Goal: Task Accomplishment & Management: Manage account settings

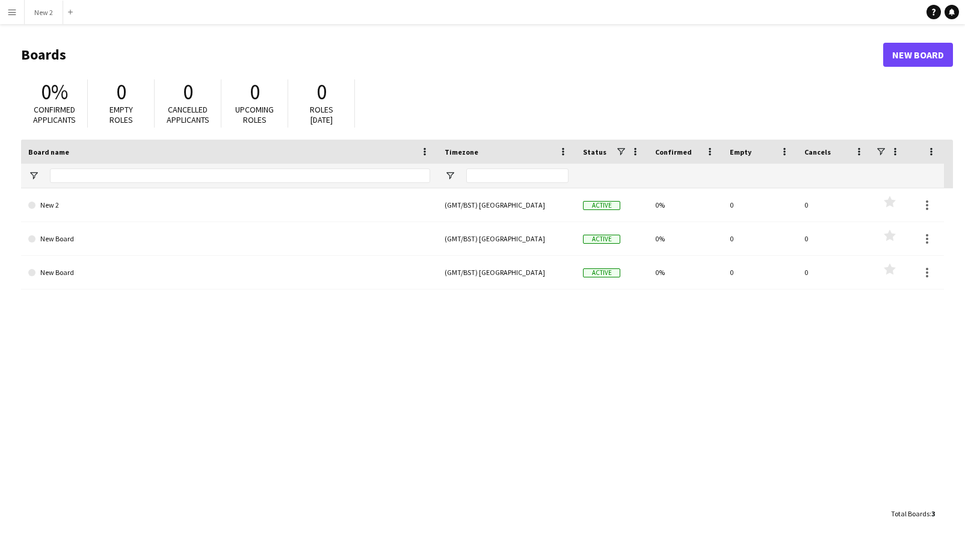
click at [18, 10] on button "Menu" at bounding box center [12, 12] width 24 height 24
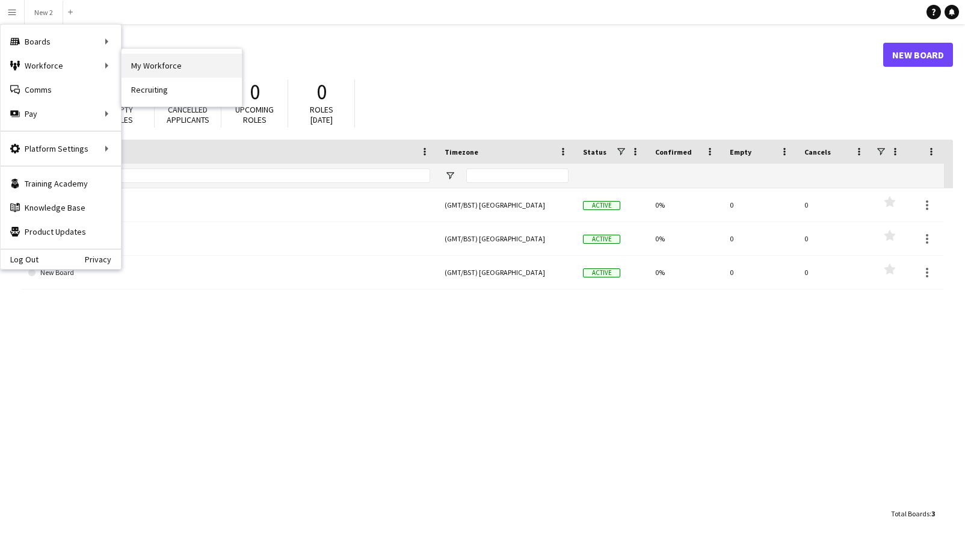
click at [211, 72] on link "My Workforce" at bounding box center [181, 66] width 120 height 24
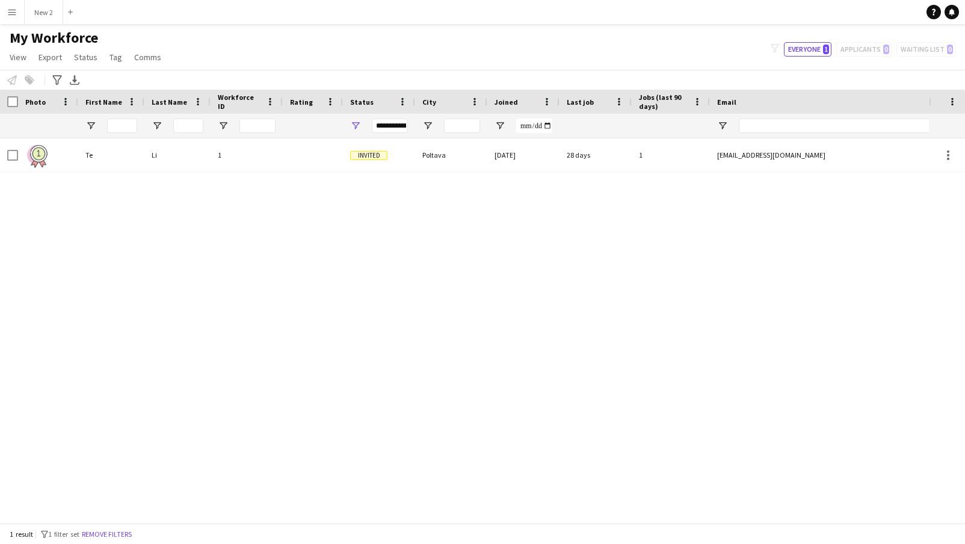
click at [505, 97] on span "Joined" at bounding box center [505, 101] width 23 height 9
click at [20, 65] on app-page-menu "View Views Default view New view Update view Delete view Edit name Customise vi…" at bounding box center [86, 58] width 173 height 23
click at [18, 59] on span "View" at bounding box center [18, 57] width 17 height 11
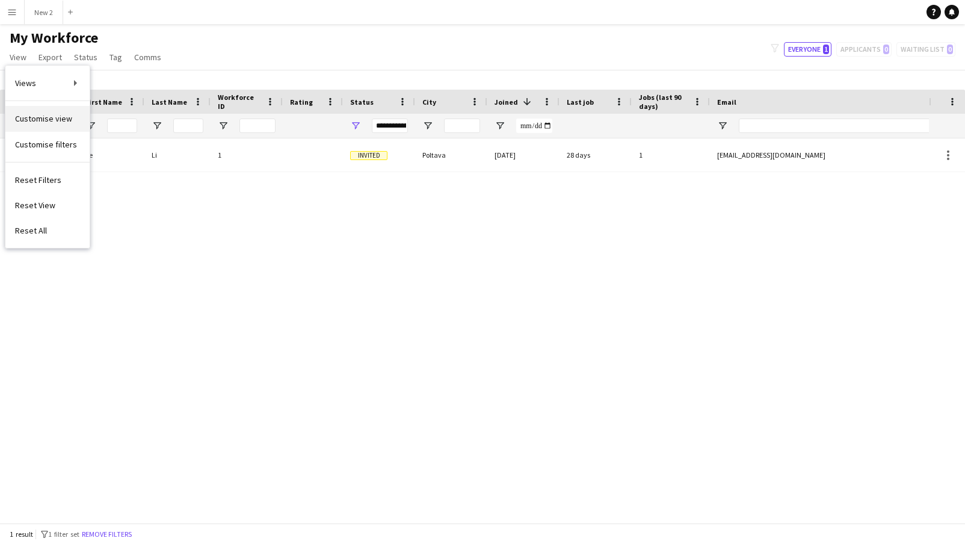
click at [40, 117] on span "Customise view" at bounding box center [43, 118] width 57 height 11
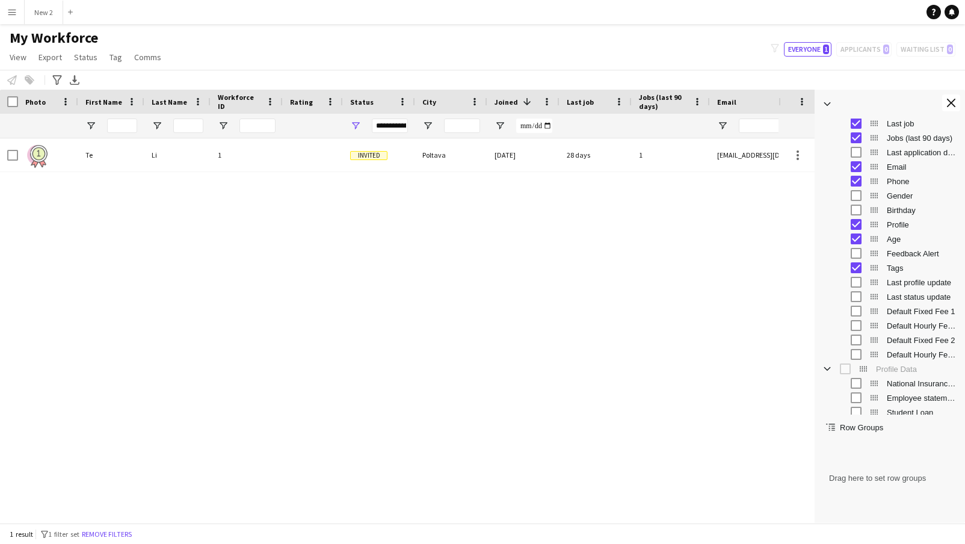
scroll to position [209, 0]
click at [899, 297] on span "Last status update" at bounding box center [922, 296] width 71 height 9
click at [902, 283] on span "Last profile update" at bounding box center [922, 281] width 71 height 9
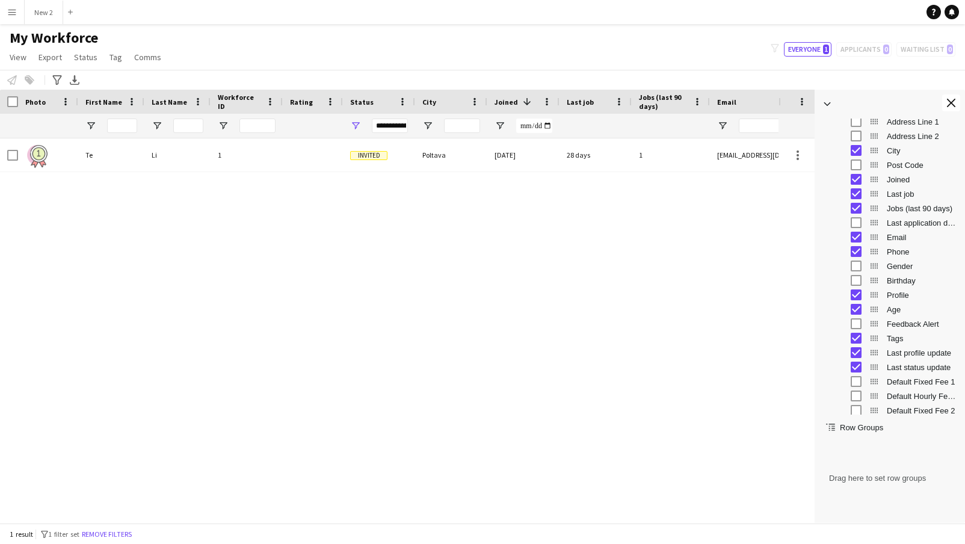
scroll to position [137, 0]
click at [901, 295] on span "Profile" at bounding box center [922, 295] width 71 height 9
click at [899, 252] on span "Phone" at bounding box center [922, 252] width 71 height 9
click at [898, 236] on span "Email" at bounding box center [922, 237] width 71 height 9
click at [895, 206] on span "Jobs (last 90 days)" at bounding box center [922, 209] width 71 height 9
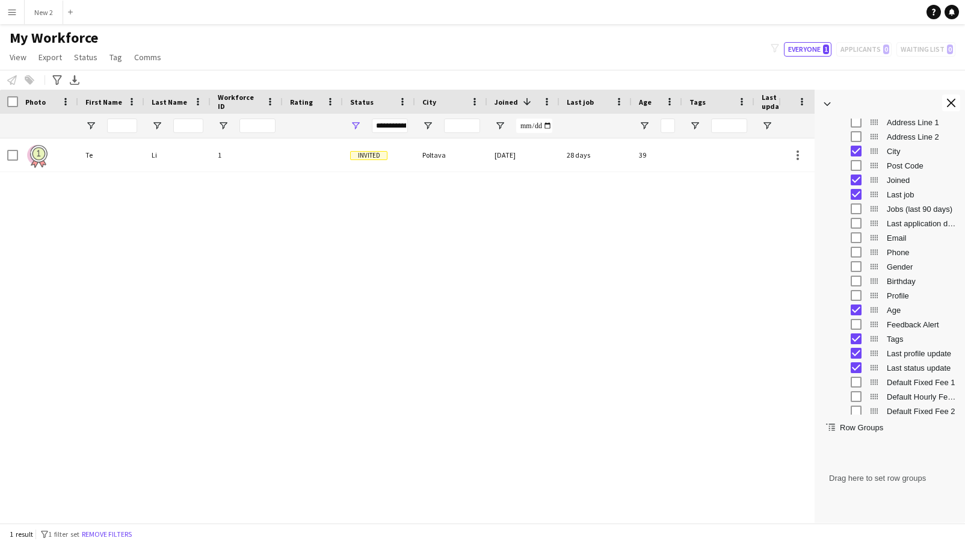
click at [895, 198] on span "Last job" at bounding box center [922, 194] width 71 height 9
click at [892, 152] on span "City" at bounding box center [922, 151] width 71 height 9
click at [894, 180] on span "Joined" at bounding box center [922, 180] width 71 height 9
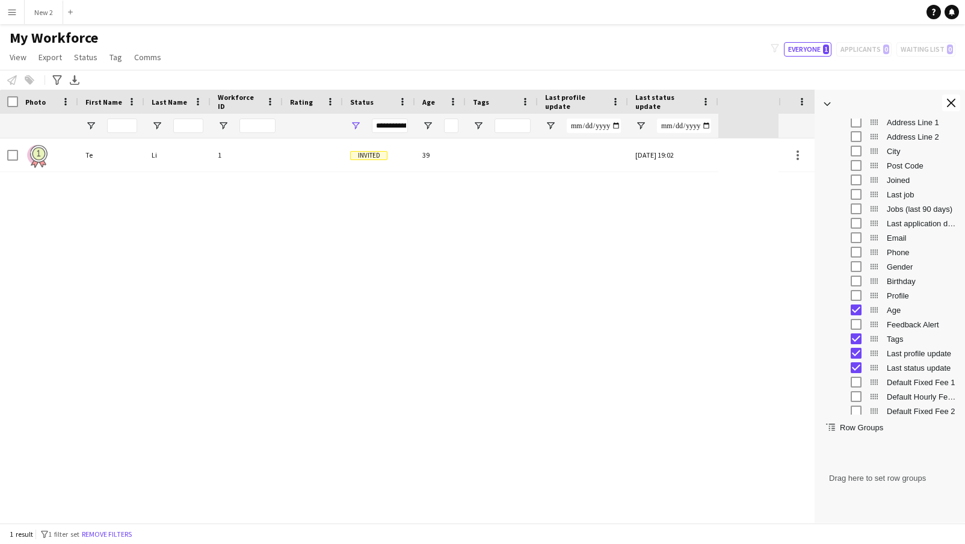
click at [894, 179] on span "Joined" at bounding box center [922, 180] width 71 height 9
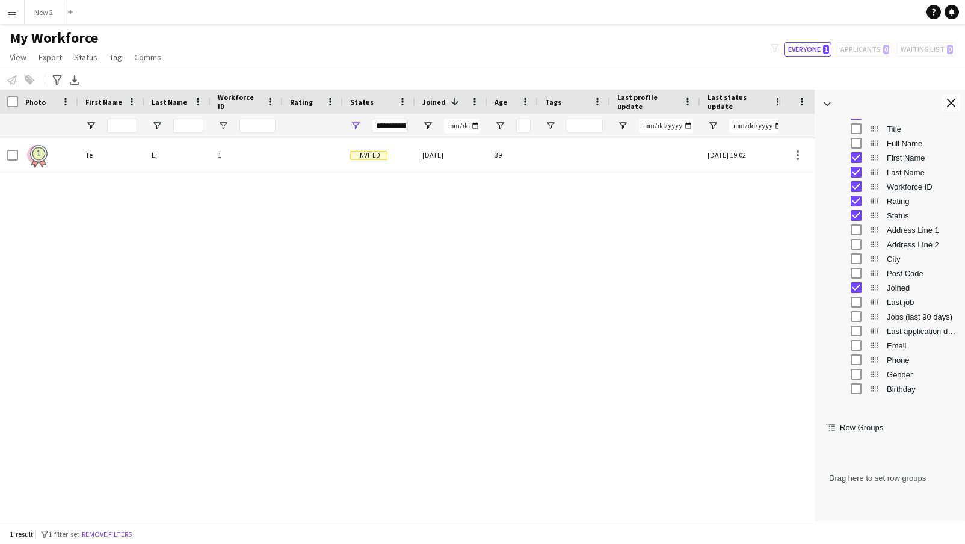
scroll to position [0, 0]
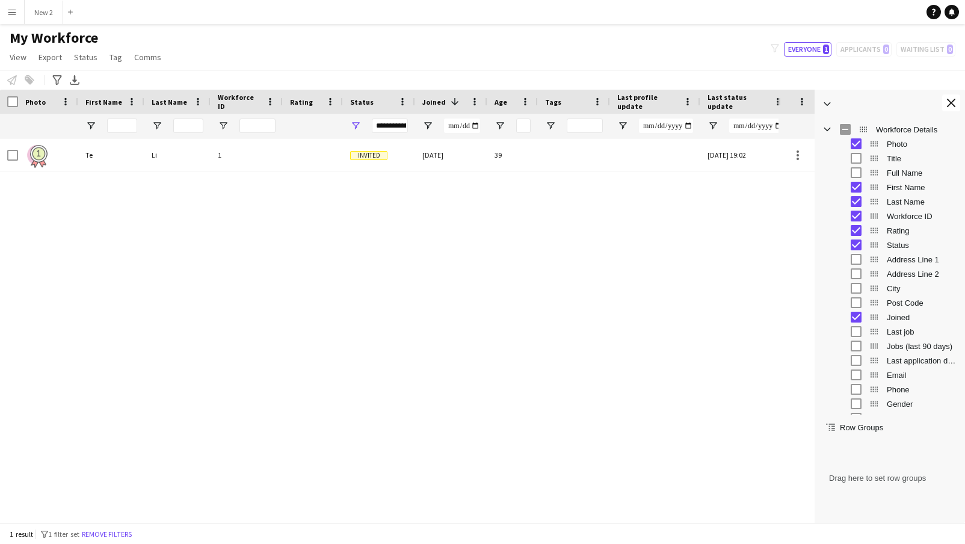
click at [890, 190] on span "First Name" at bounding box center [922, 187] width 71 height 9
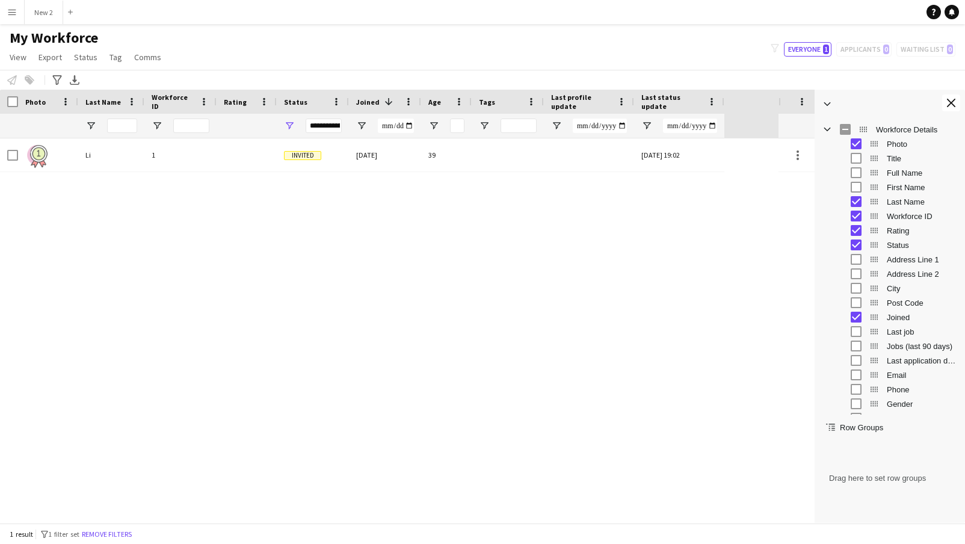
click at [890, 198] on span "Last Name" at bounding box center [922, 201] width 71 height 9
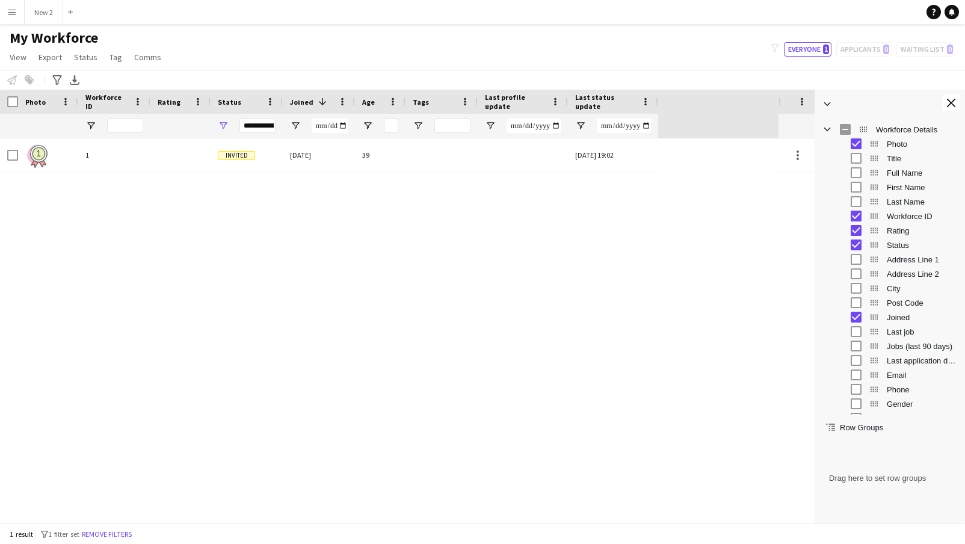
click at [893, 214] on span "Workforce ID" at bounding box center [922, 216] width 71 height 9
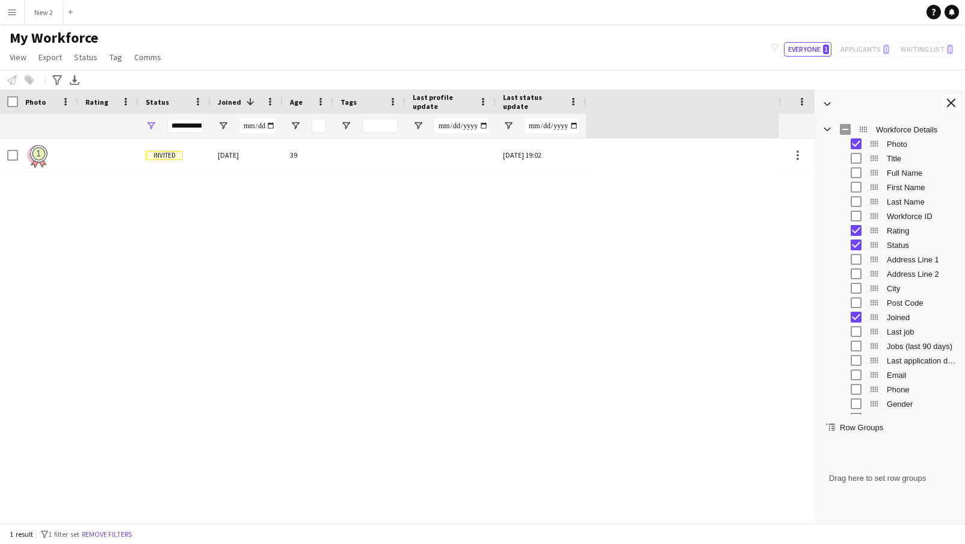
click at [893, 233] on span "Rating" at bounding box center [922, 230] width 71 height 9
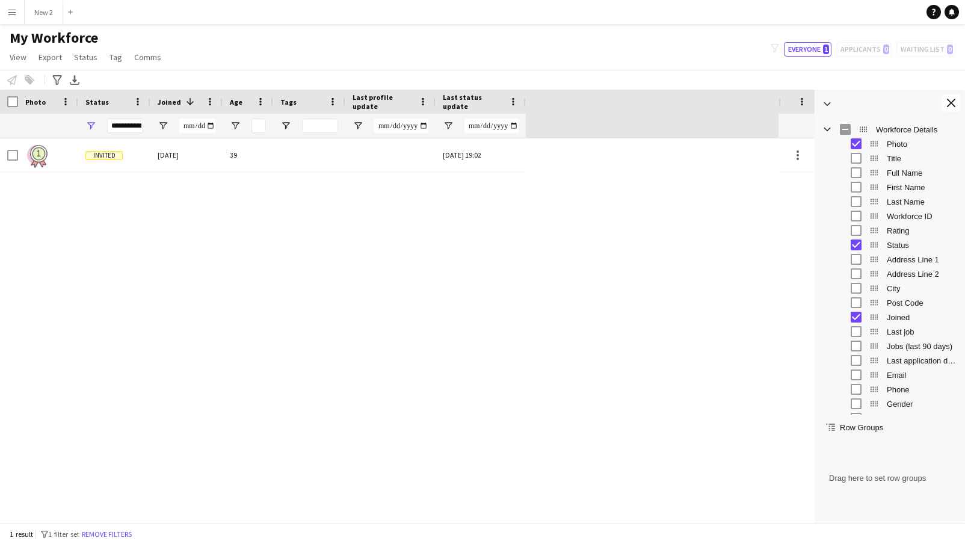
click at [893, 244] on span "Status" at bounding box center [922, 245] width 71 height 9
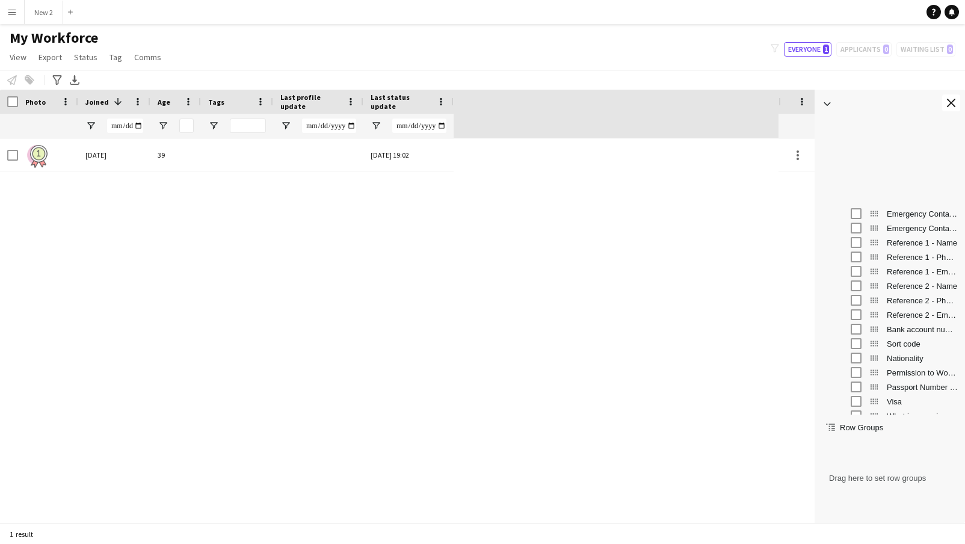
scroll to position [751, 0]
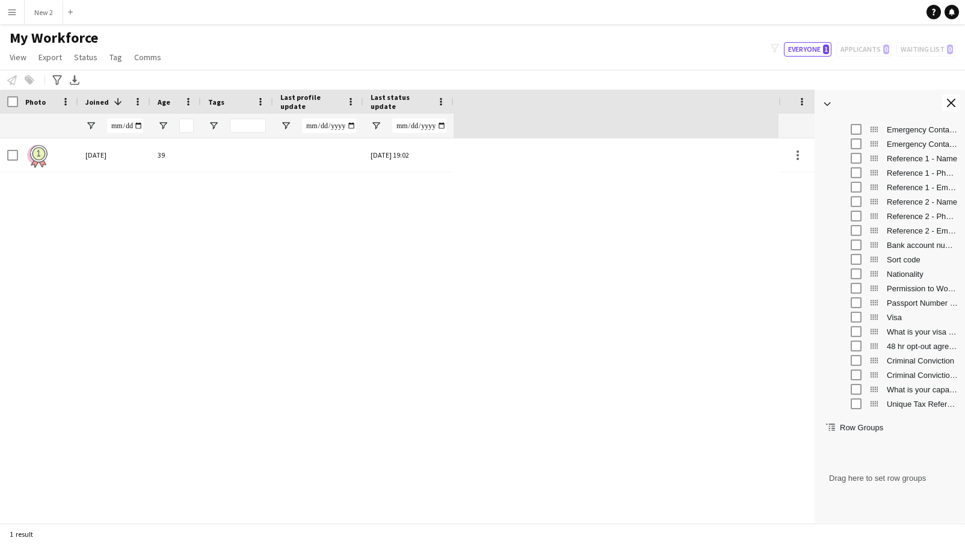
click at [16, 9] on app-icon "Menu" at bounding box center [12, 12] width 10 height 10
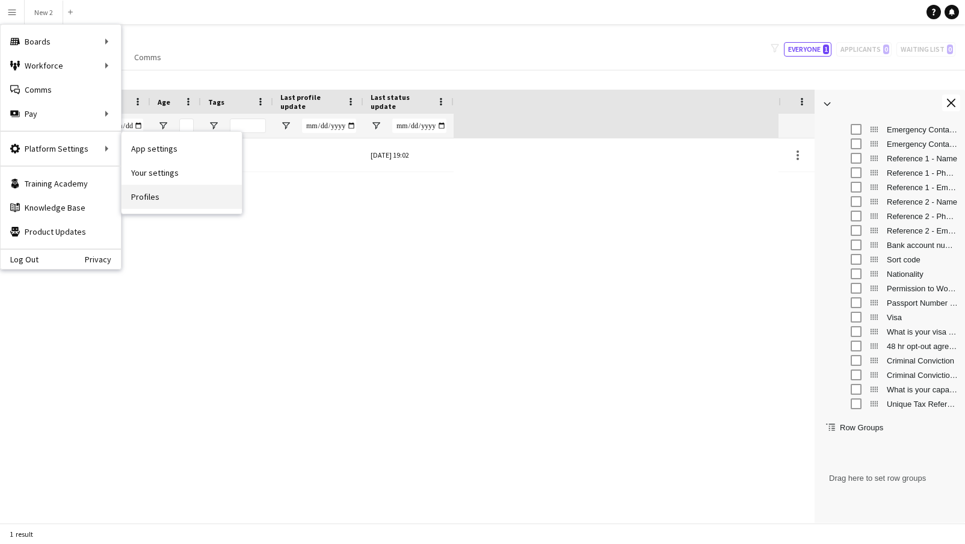
click at [185, 202] on link "Profiles" at bounding box center [181, 197] width 120 height 24
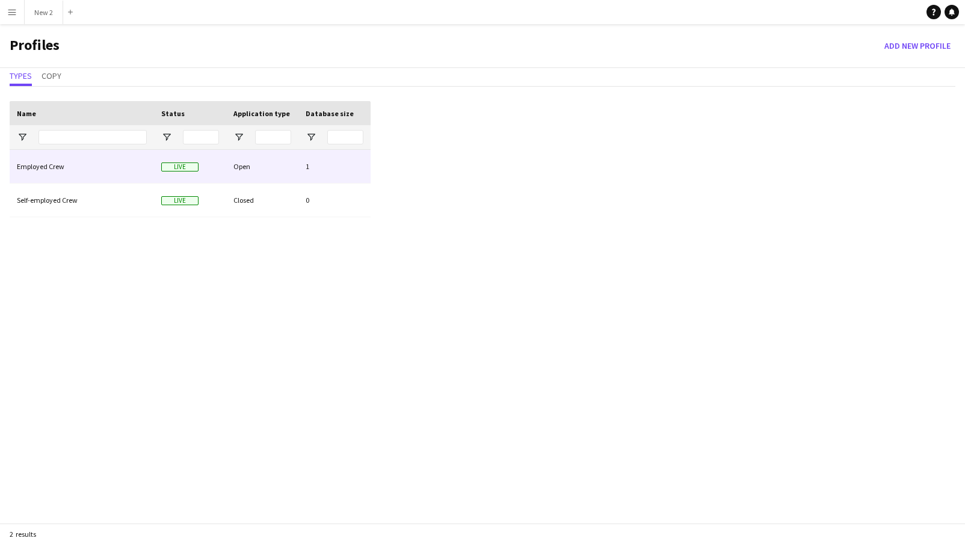
click at [55, 174] on div "Employed Crew" at bounding box center [82, 166] width 144 height 33
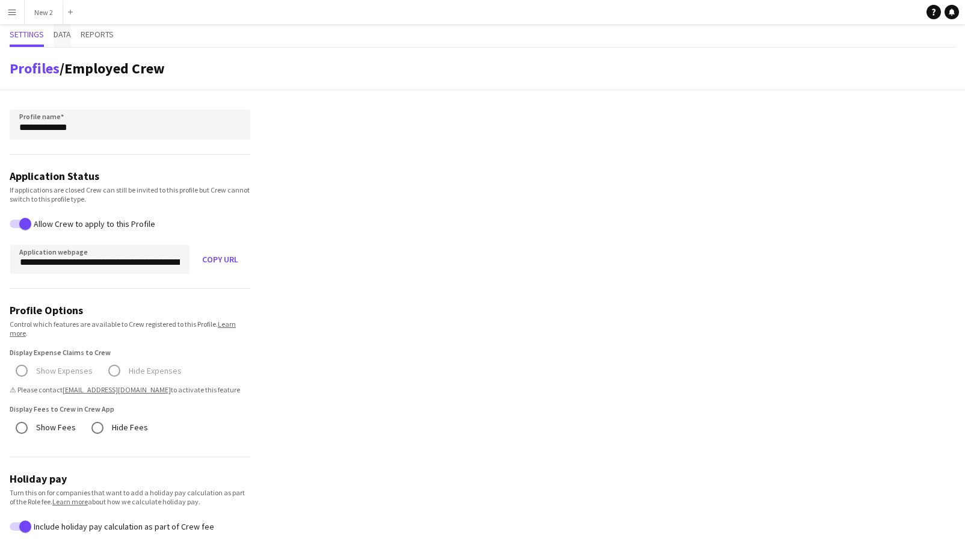
click at [69, 34] on span "Data" at bounding box center [62, 34] width 17 height 8
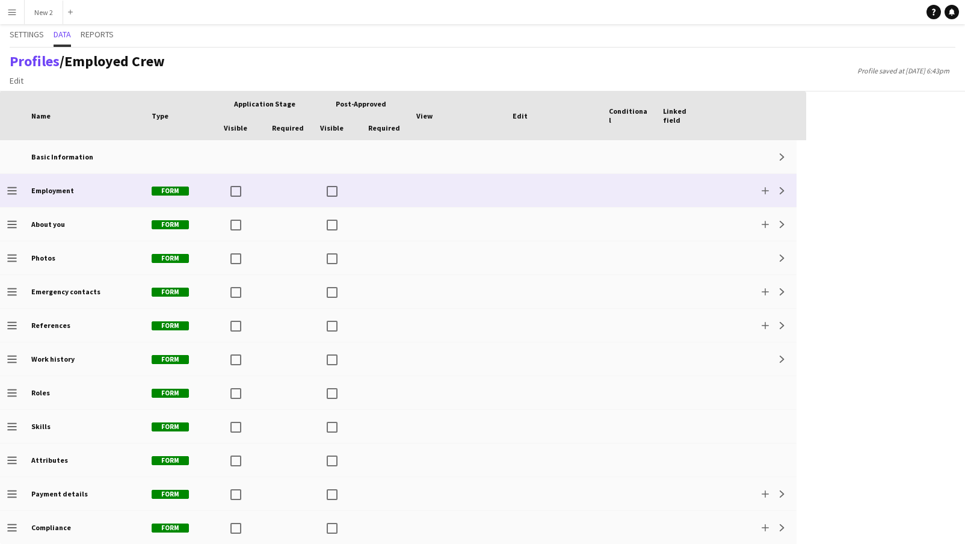
scroll to position [34, 0]
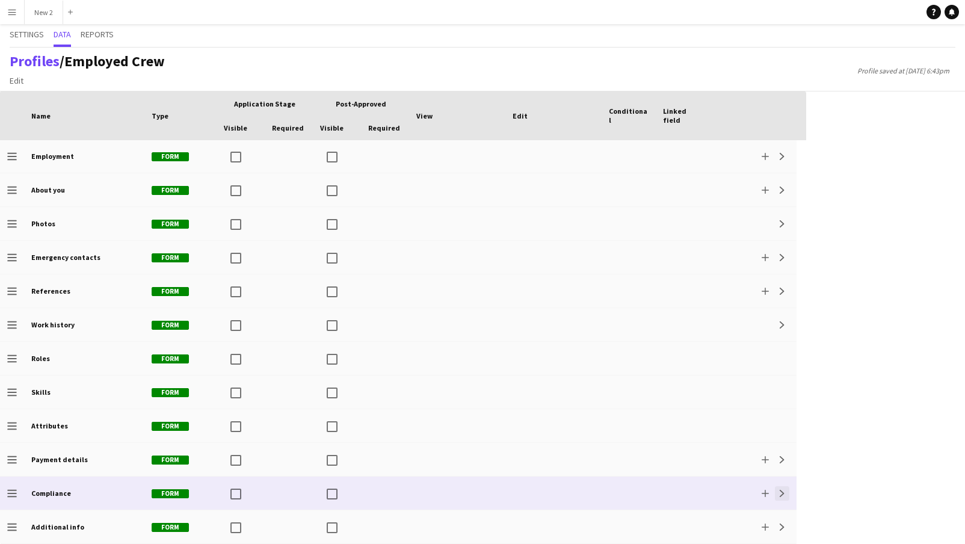
click at [782, 492] on app-icon "Expand" at bounding box center [781, 493] width 7 height 7
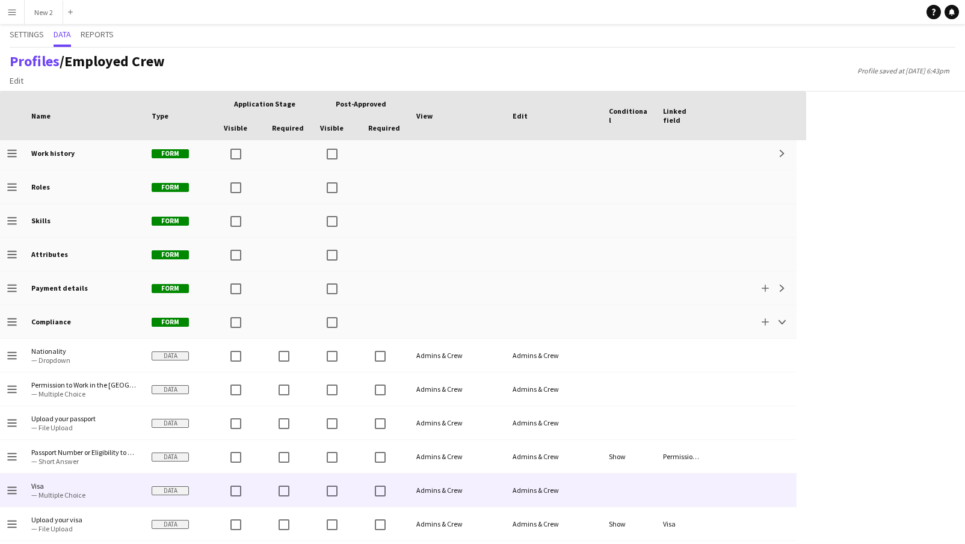
scroll to position [220, 0]
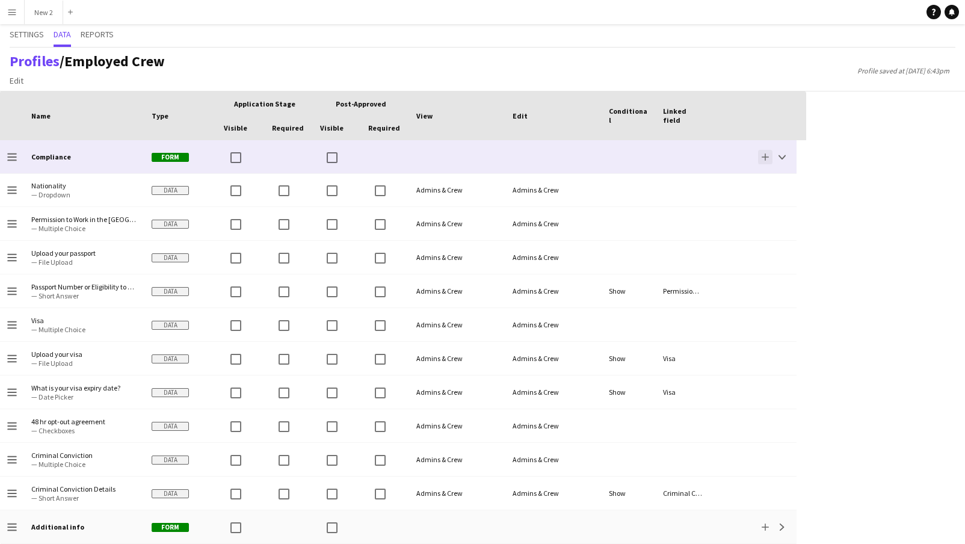
click at [760, 153] on button "Add" at bounding box center [765, 157] width 14 height 14
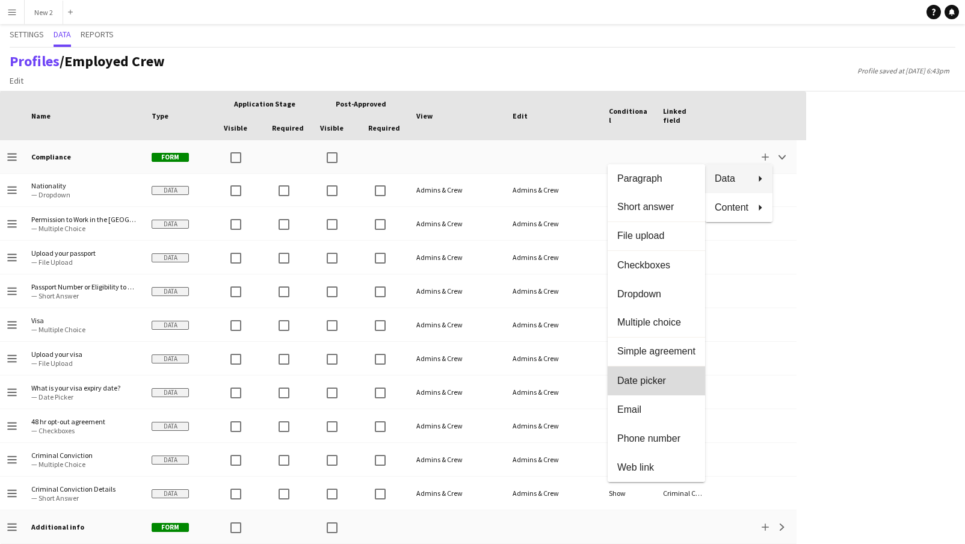
click at [653, 384] on span "Date picker" at bounding box center [656, 380] width 78 height 11
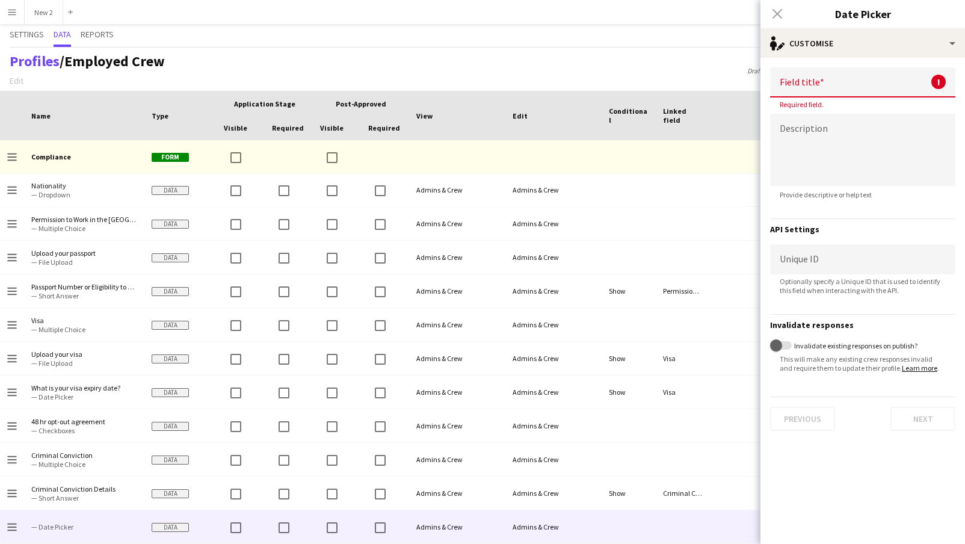
click at [796, 88] on input at bounding box center [862, 82] width 185 height 30
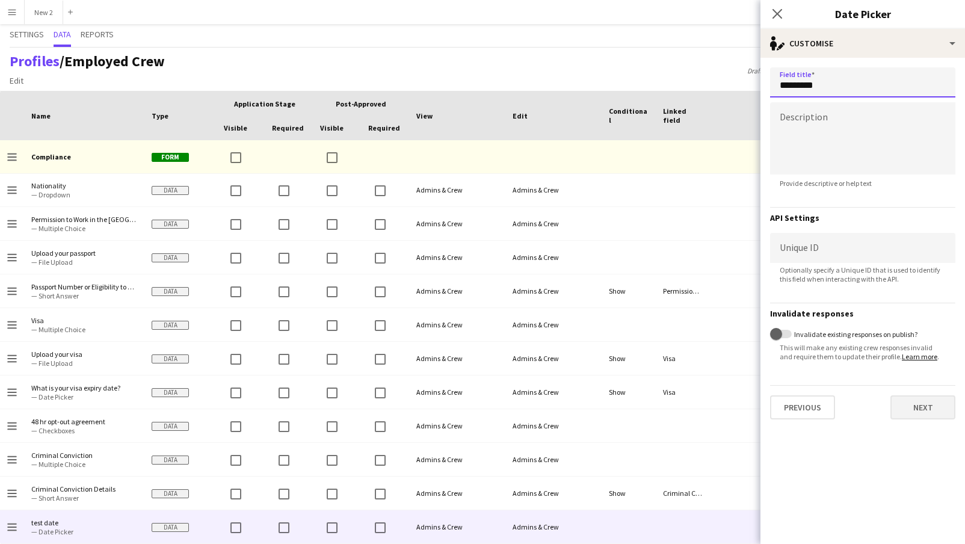
type input "*********"
click at [921, 401] on button "Next" at bounding box center [922, 407] width 65 height 24
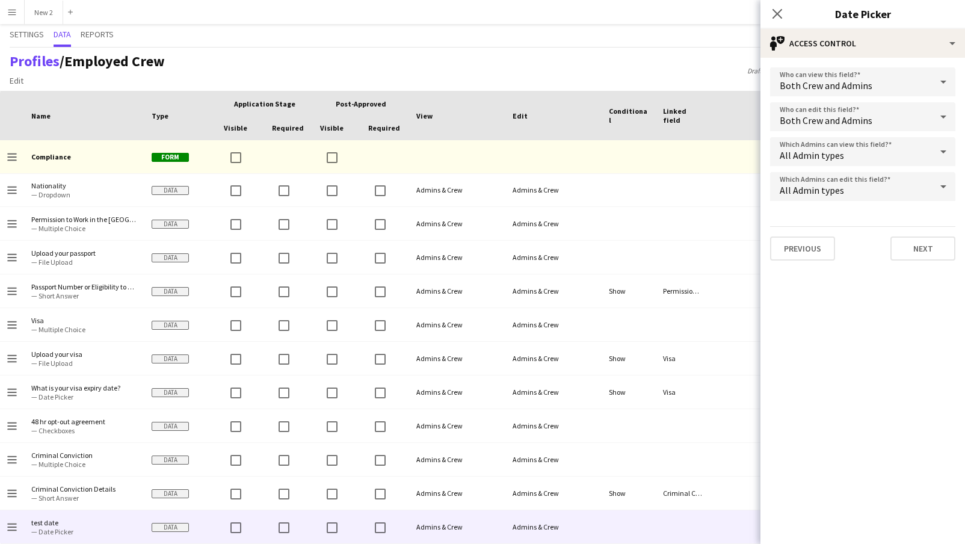
click at [917, 265] on form "Who can view this field? Both Crew and Admins Who can edit this field? Both Cre…" at bounding box center [862, 164] width 205 height 212
click at [914, 249] on button "Next" at bounding box center [922, 248] width 65 height 24
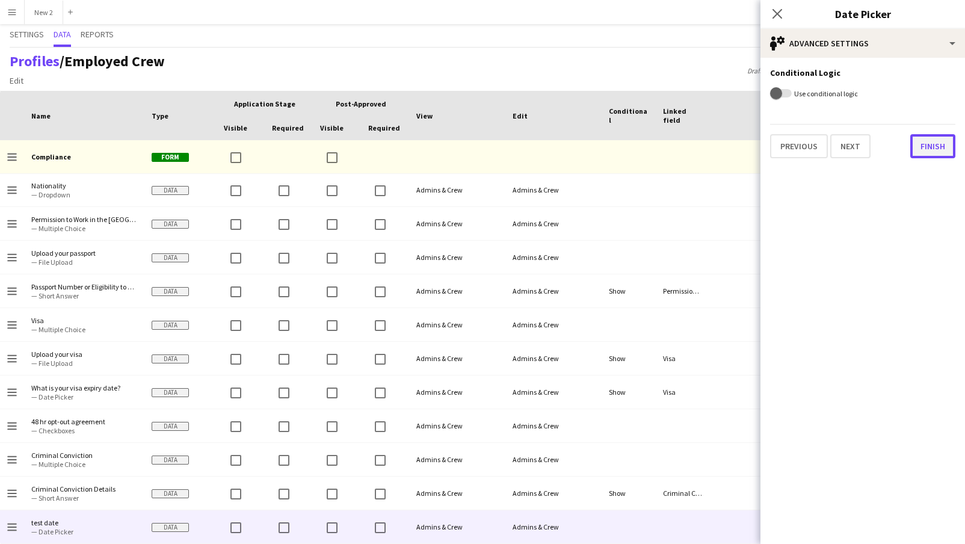
click at [925, 155] on button "Finish" at bounding box center [932, 146] width 45 height 24
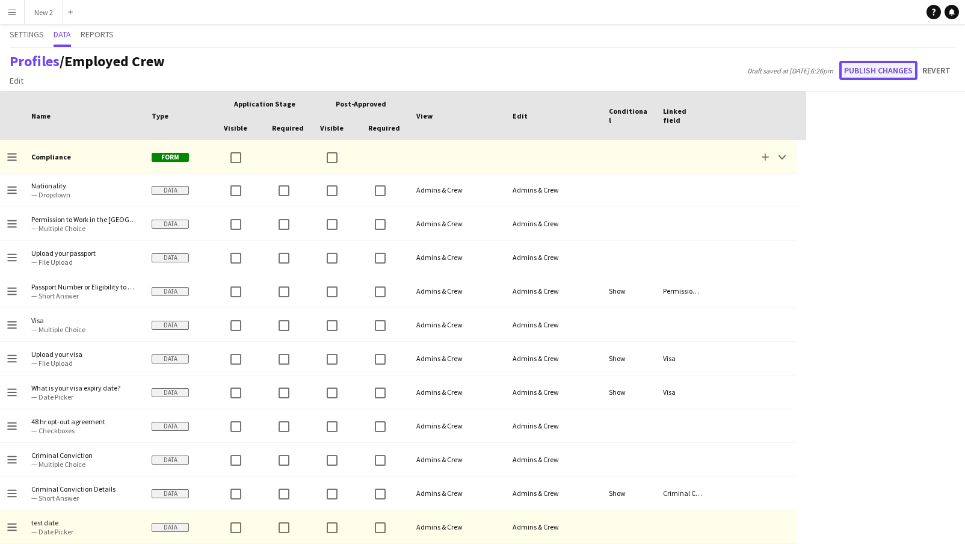
click at [888, 67] on button "Publish changes" at bounding box center [878, 70] width 78 height 19
